Goal: Entertainment & Leisure: Consume media (video, audio)

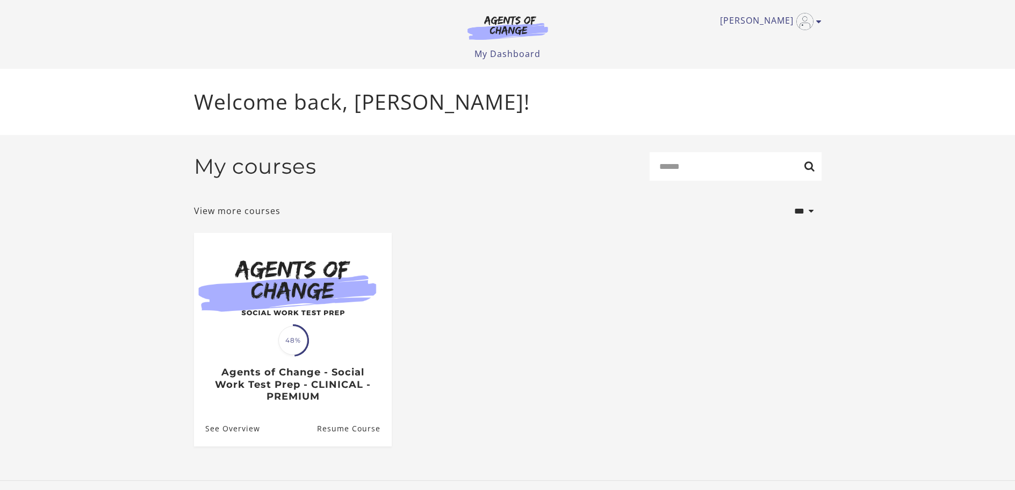
click at [338, 378] on h3 "Agents of Change - Social Work Test Prep - CLINICAL - PREMIUM" at bounding box center [292, 384] width 175 height 37
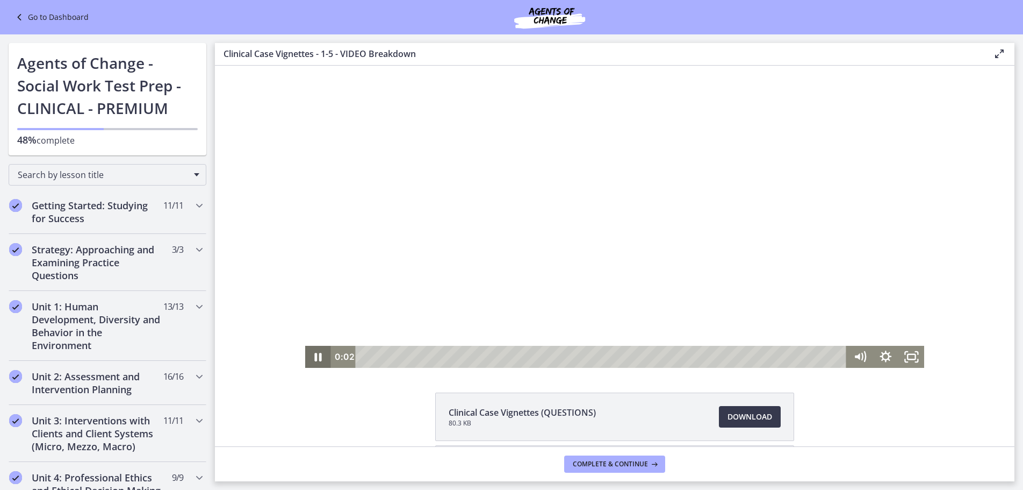
click at [315, 355] on icon "Pause" at bounding box center [318, 357] width 26 height 22
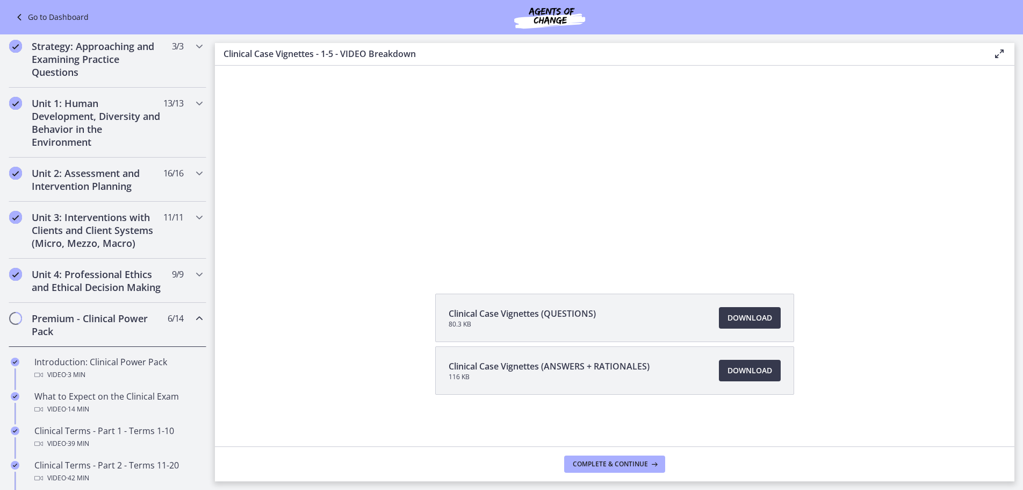
scroll to position [54, 0]
